Goal: Task Accomplishment & Management: Use online tool/utility

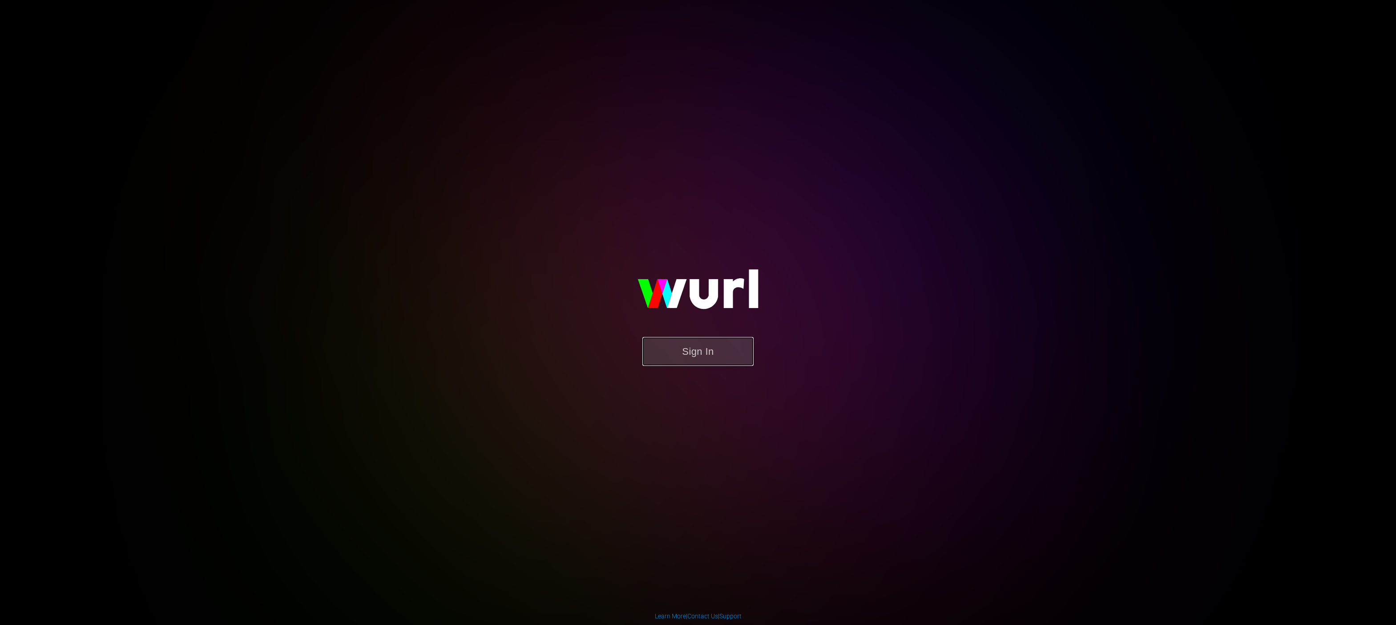
click at [726, 352] on button "Sign In" at bounding box center [698, 351] width 111 height 29
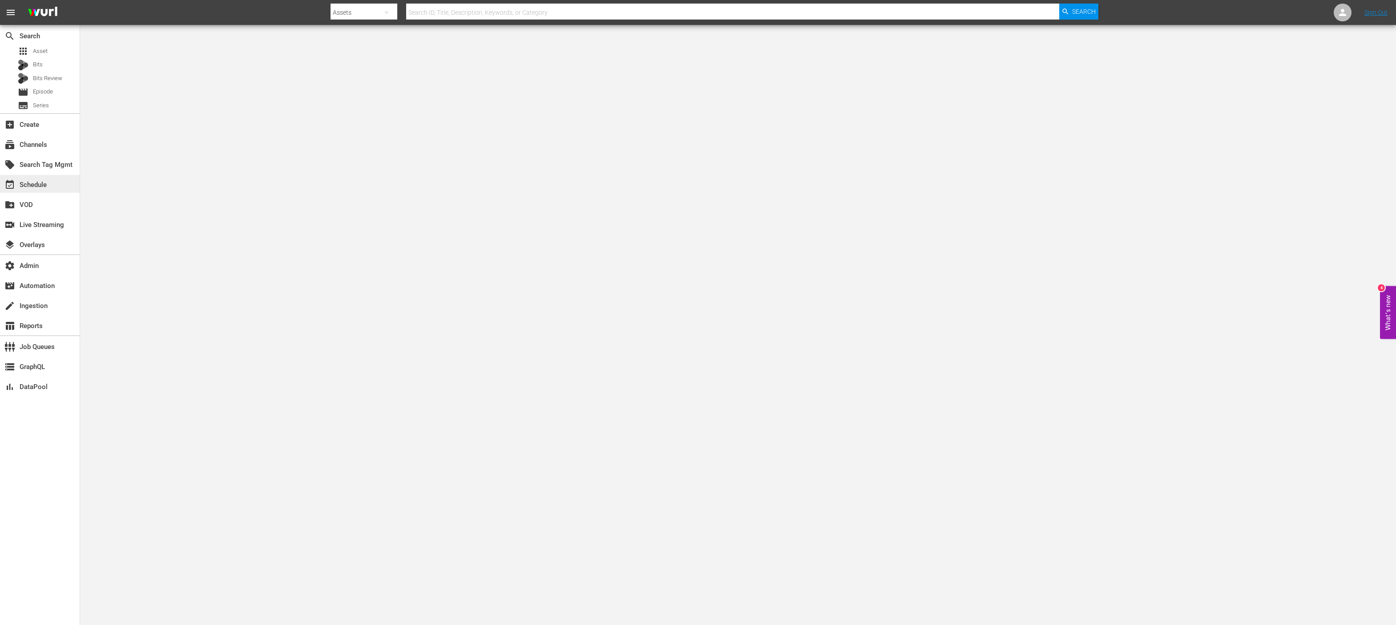
click at [26, 186] on div "event_available Schedule" at bounding box center [25, 183] width 50 height 8
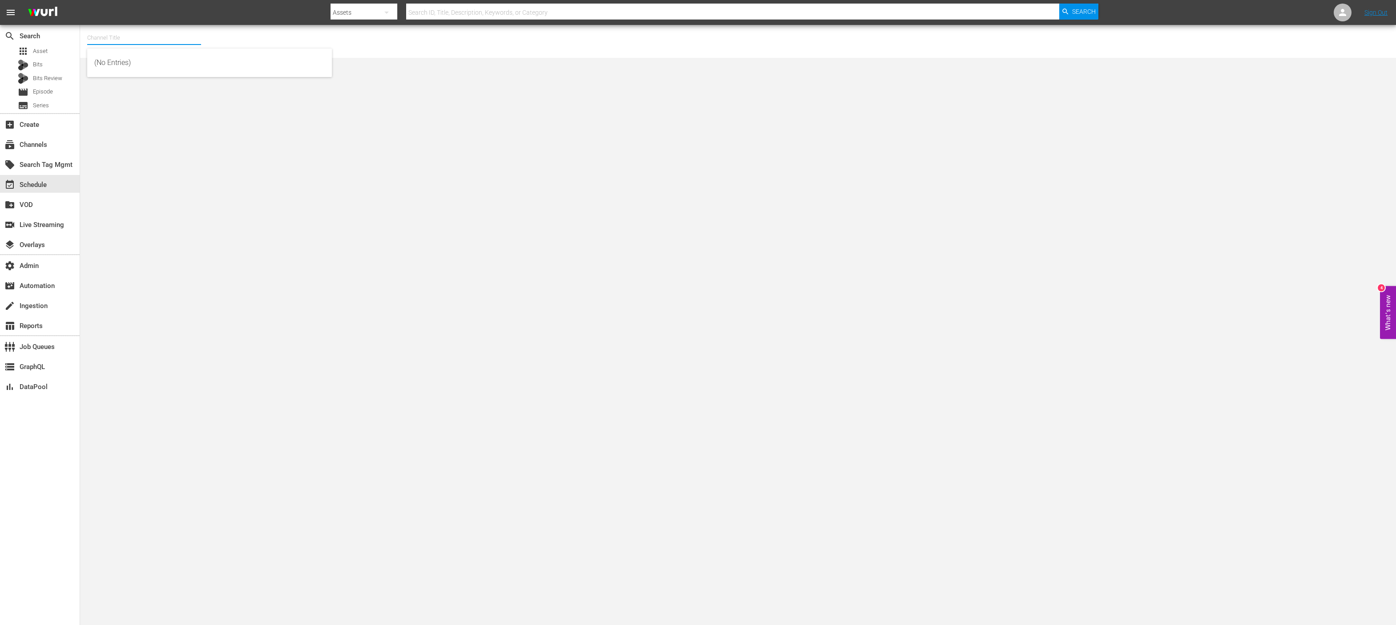
click at [120, 42] on input "text" at bounding box center [144, 37] width 114 height 21
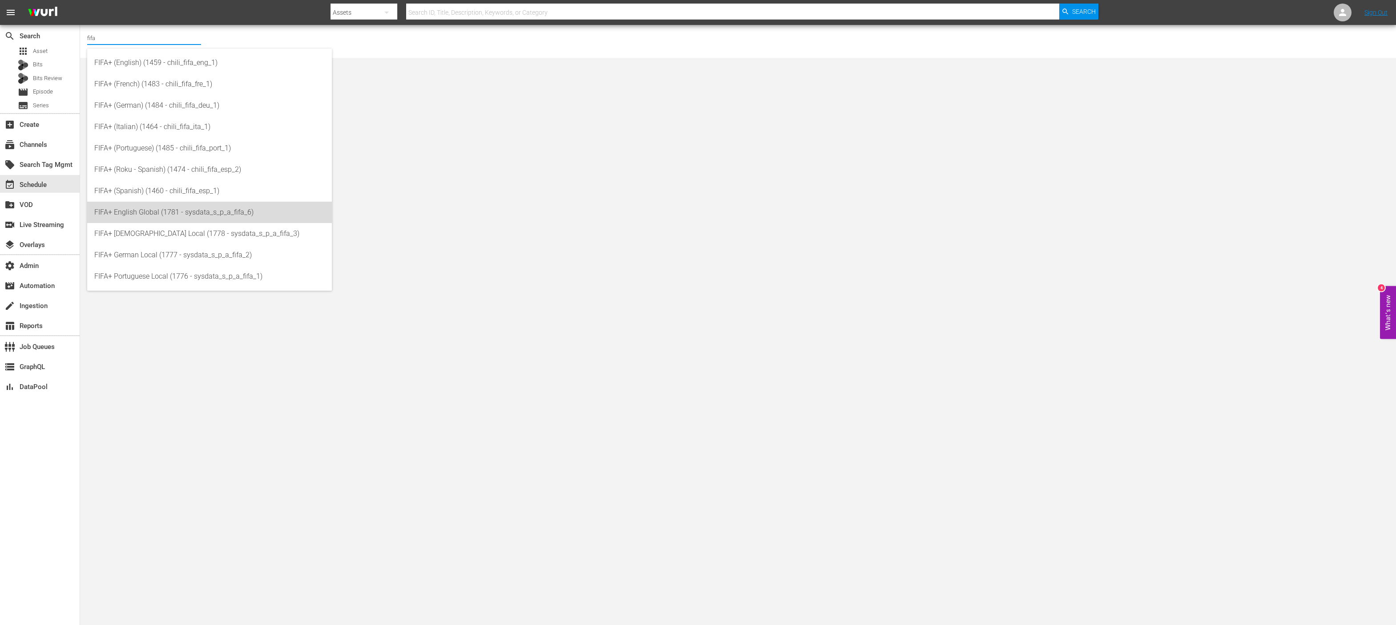
click at [222, 211] on div "FIFA+ English Global (1781 - sysdata_s_p_a_fifa_6)" at bounding box center [209, 212] width 231 height 21
type input "FIFA+ English Global (1781 - sysdata_s_p_a_fifa_6)"
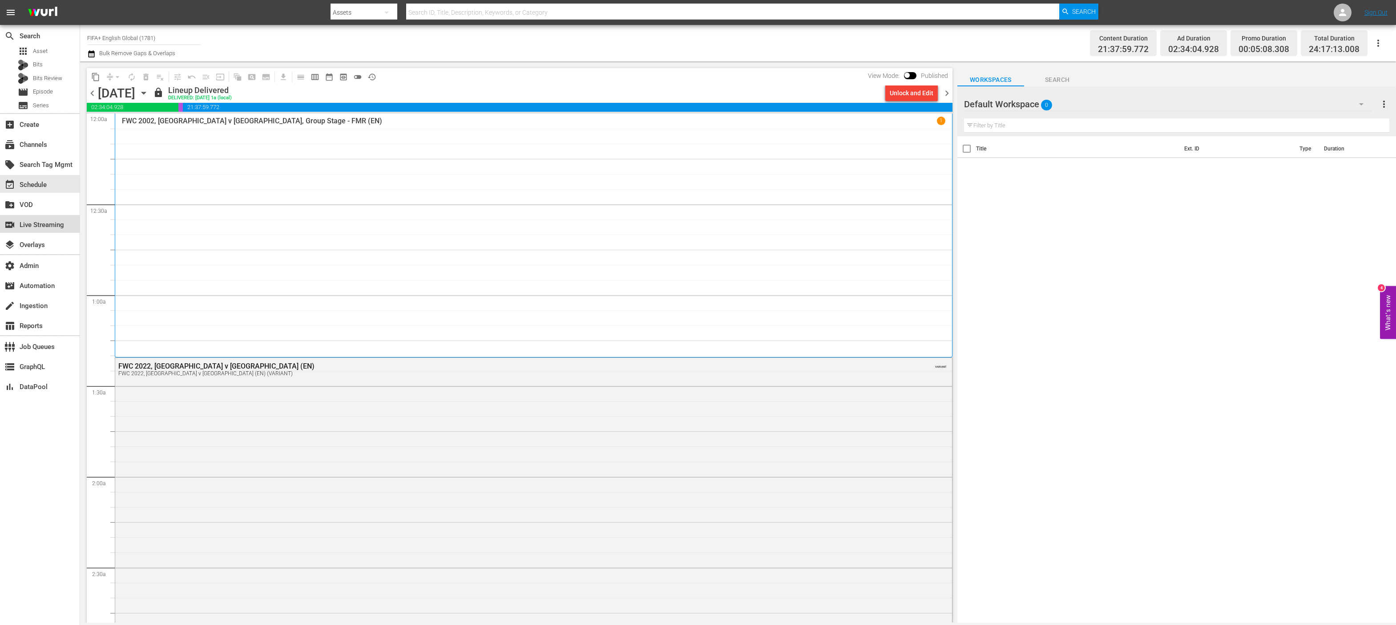
click at [26, 221] on div "switch_video Live Streaming" at bounding box center [25, 223] width 50 height 8
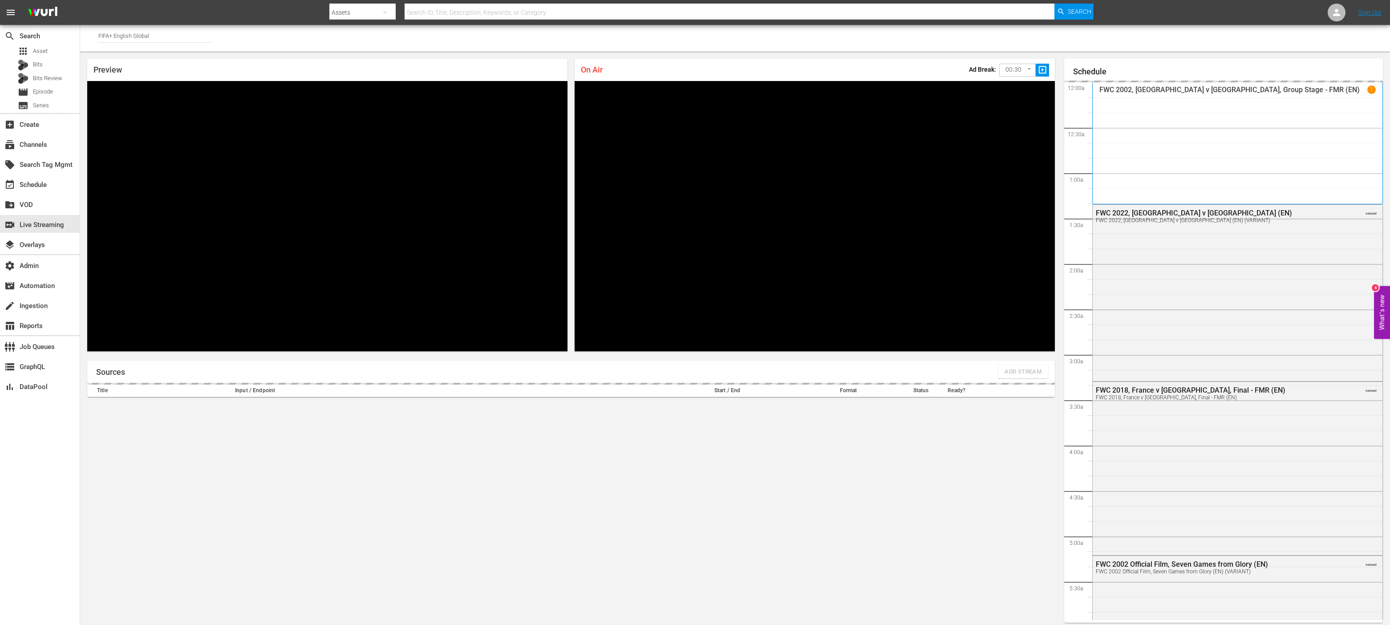
scroll to position [39, 0]
